Goal: Use online tool/utility: Utilize a website feature to perform a specific function

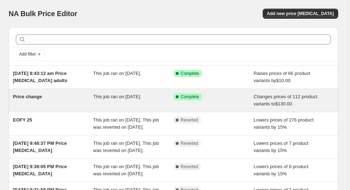
click at [208, 101] on div "Success Complete Complete" at bounding box center [213, 100] width 80 height 14
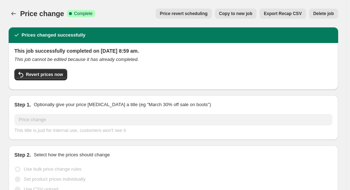
click at [77, 14] on span "Complete" at bounding box center [83, 14] width 18 height 6
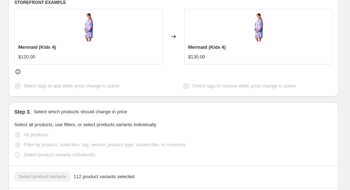
scroll to position [316, 0]
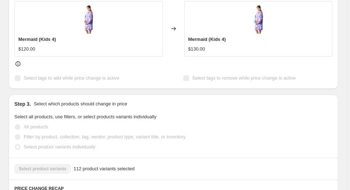
click at [54, 51] on div "$120.00" at bounding box center [88, 49] width 140 height 7
click at [18, 78] on label "Select tags to add while price change is active" at bounding box center [66, 78] width 105 height 10
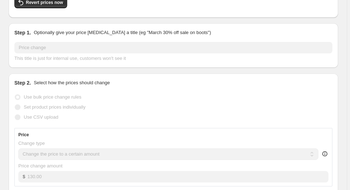
scroll to position [0, 0]
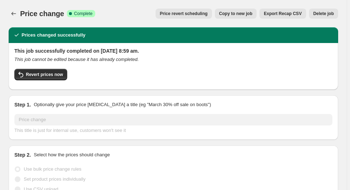
click at [243, 16] on span "Copy to new job" at bounding box center [235, 14] width 33 height 6
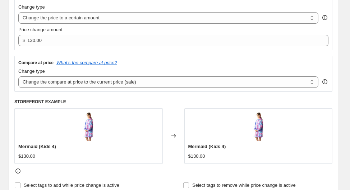
scroll to position [144, 0]
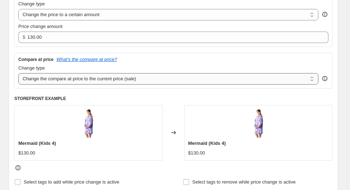
click at [77, 77] on select "Change the compare at price to the current price (sale) Change the compare at p…" at bounding box center [168, 78] width 300 height 11
select select "remove"
click at [18, 73] on select "Change the compare at price to the current price (sale) Change the compare at p…" at bounding box center [168, 78] width 300 height 11
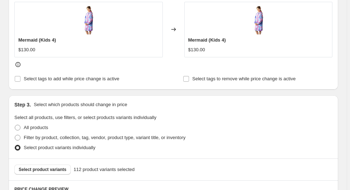
scroll to position [259, 0]
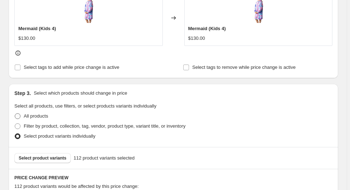
click at [17, 115] on span at bounding box center [18, 117] width 6 height 6
click at [15, 114] on input "All products" at bounding box center [15, 114] width 0 height 0
radio input "true"
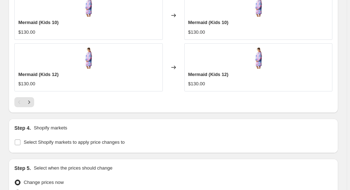
scroll to position [595, 0]
click at [30, 100] on icon "Next" at bounding box center [29, 102] width 7 height 7
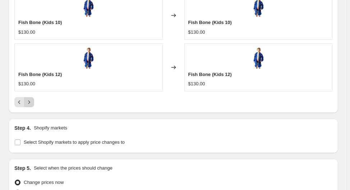
click at [31, 99] on icon "Next" at bounding box center [29, 102] width 7 height 7
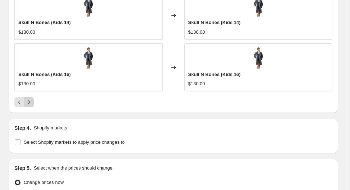
click at [31, 99] on icon "Next" at bounding box center [29, 102] width 7 height 7
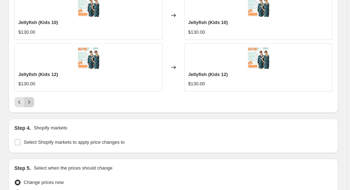
click at [31, 101] on icon "Next" at bounding box center [29, 102] width 7 height 7
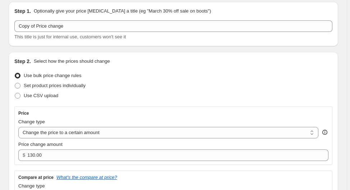
scroll to position [57, 0]
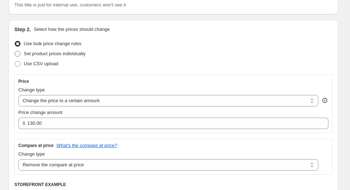
click at [17, 54] on span at bounding box center [18, 54] width 6 height 6
click at [15, 51] on input "Set product prices individually" at bounding box center [15, 51] width 0 height 0
radio input "true"
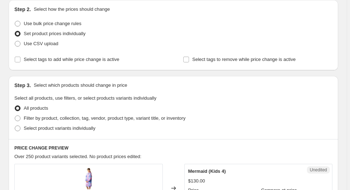
scroll to position [86, 0]
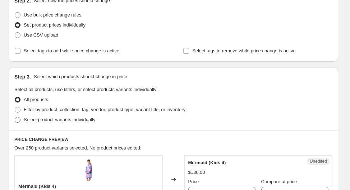
click at [18, 123] on label "Select product variants individually" at bounding box center [54, 120] width 81 height 10
click at [15, 117] on input "Select product variants individually" at bounding box center [15, 117] width 0 height 0
radio input "true"
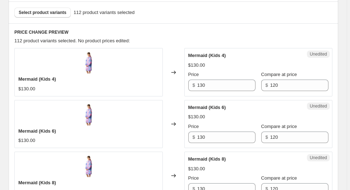
scroll to position [230, 0]
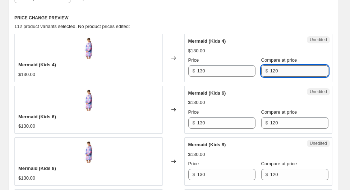
click at [289, 71] on input "120" at bounding box center [299, 70] width 58 height 11
click at [273, 88] on div "Unedited Mermaid (Kids 6) $130.00 Price $ 130 Compare at price $ 120" at bounding box center [258, 110] width 148 height 48
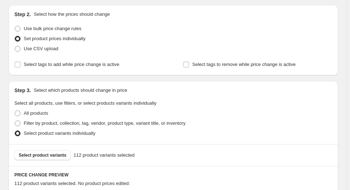
scroll to position [57, 0]
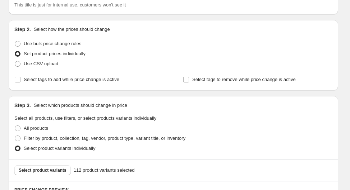
click at [133, 75] on div "Select tags to add while price change is active" at bounding box center [88, 80] width 149 height 10
click at [19, 136] on span at bounding box center [18, 139] width 6 height 6
click at [15, 136] on input "Filter by product, collection, tag, vendor, product type, variant title, or inv…" at bounding box center [15, 136] width 0 height 0
radio input "true"
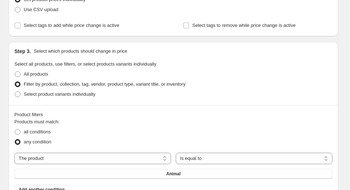
scroll to position [115, 0]
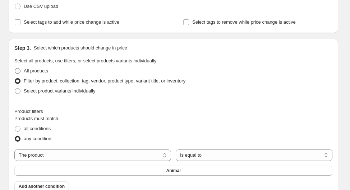
click at [15, 70] on span at bounding box center [18, 71] width 6 height 6
click at [15, 69] on input "All products" at bounding box center [15, 68] width 0 height 0
radio input "true"
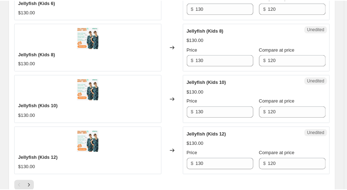
scroll to position [1066, 0]
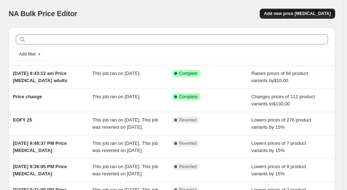
click at [303, 16] on span "Add new price [MEDICAL_DATA]" at bounding box center [297, 14] width 67 height 6
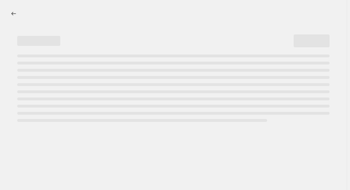
select select "percentage"
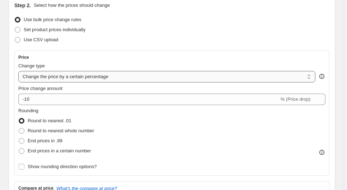
scroll to position [86, 0]
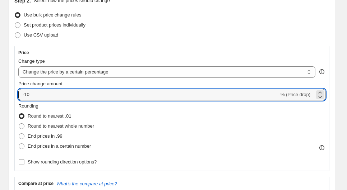
drag, startPoint x: 40, startPoint y: 95, endPoint x: 6, endPoint y: 98, distance: 33.9
type input "0"
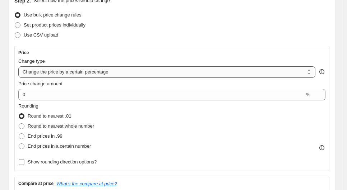
click at [111, 70] on select "Change the price to a certain amount Change the price by a certain amount Chang…" at bounding box center [166, 71] width 297 height 11
select select "to"
click at [18, 66] on select "Change the price to a certain amount Change the price by a certain amount Chang…" at bounding box center [166, 71] width 297 height 11
type input "80.00"
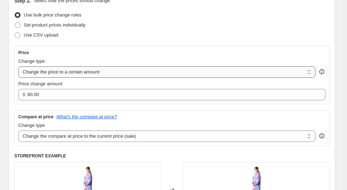
click at [87, 75] on select "Change the price to a certain amount Change the price by a certain amount Chang…" at bounding box center [166, 71] width 297 height 11
select select "no_change"
click at [18, 66] on select "Change the price to a certain amount Change the price by a certain amount Chang…" at bounding box center [166, 71] width 297 height 11
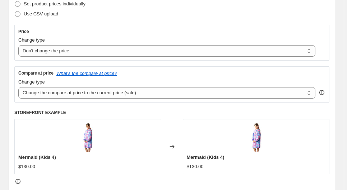
scroll to position [115, 0]
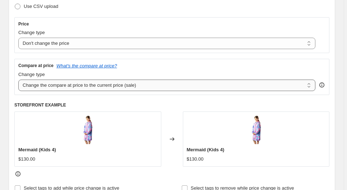
click at [60, 86] on select "Change the compare at price to the current price (sale) Change the compare at p…" at bounding box center [166, 85] width 297 height 11
select select "remove"
click at [18, 80] on select "Change the compare at price to the current price (sale) Change the compare at p…" at bounding box center [166, 85] width 297 height 11
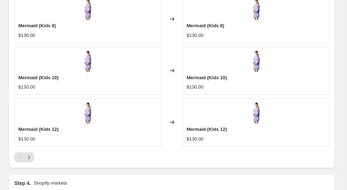
scroll to position [603, 0]
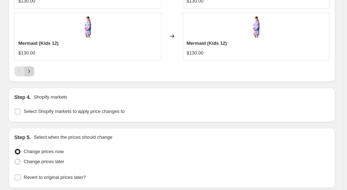
click at [32, 70] on icon "Next" at bounding box center [29, 71] width 7 height 7
click at [32, 69] on icon "Next" at bounding box center [29, 71] width 7 height 7
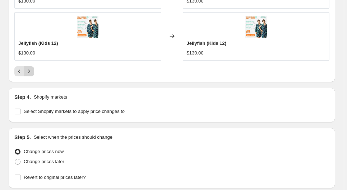
click at [32, 69] on icon "Next" at bounding box center [29, 71] width 7 height 7
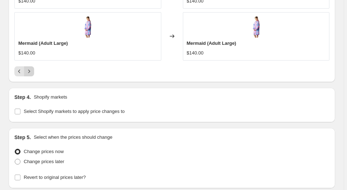
click at [32, 69] on icon "Next" at bounding box center [29, 71] width 7 height 7
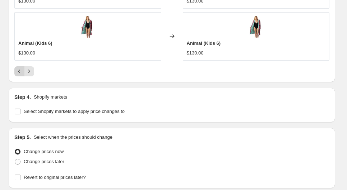
click at [18, 70] on icon "Previous" at bounding box center [19, 72] width 2 height 4
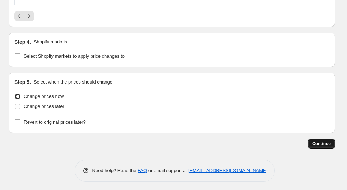
click at [321, 141] on span "Continue" at bounding box center [321, 144] width 19 height 6
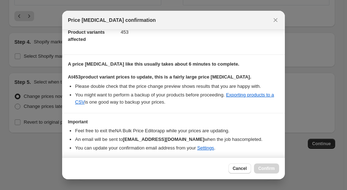
scroll to position [106, 0]
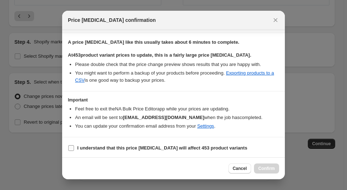
click at [70, 147] on input "I understand that this price change job will affect 453 product variants" at bounding box center [71, 148] width 6 height 6
checkbox input "true"
click at [265, 167] on span "Confirm" at bounding box center [266, 169] width 17 height 6
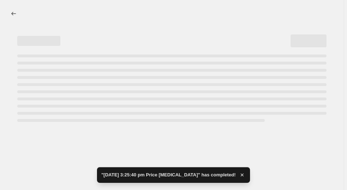
select select "no_change"
select select "remove"
